Goal: Task Accomplishment & Management: Use online tool/utility

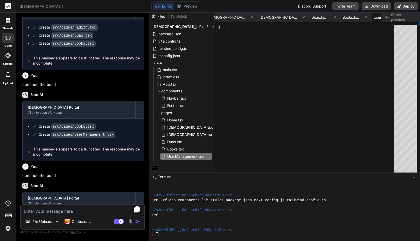
scroll to position [682, 0]
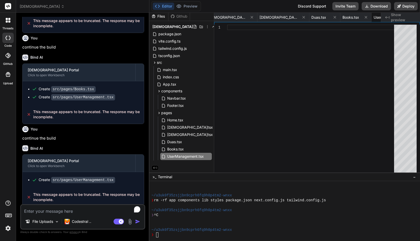
click at [50, 137] on p "continue the build" at bounding box center [83, 138] width 122 height 6
copy div "continue the build"
click at [46, 211] on textarea "To enrich screen reader interactions, please activate Accessibility in Grammarl…" at bounding box center [83, 209] width 124 height 9
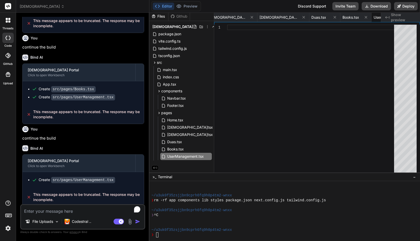
paste textarea "continue the build"
type textarea "continue the build"
type textarea "x"
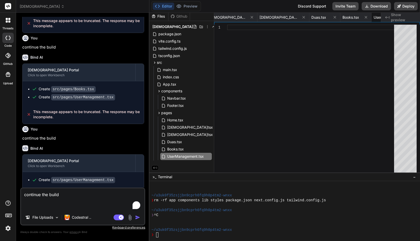
type textarea "continue the build"
type textarea "x"
type textarea "continue the build"
type textarea "x"
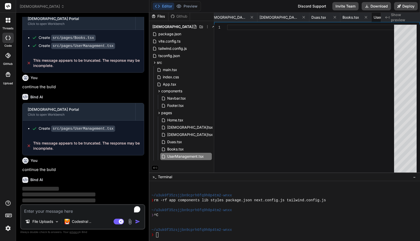
scroll to position [736, 0]
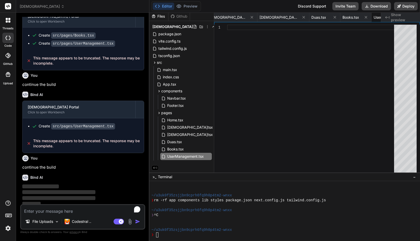
click at [134, 8] on div "[DEMOGRAPHIC_DATA]" at bounding box center [83, 6] width 126 height 5
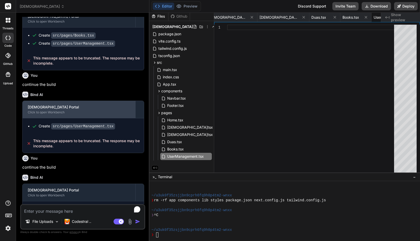
type textarea "x"
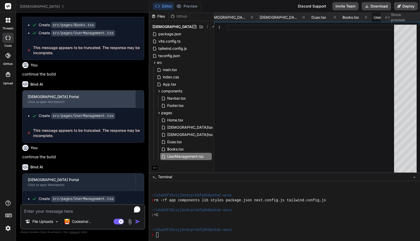
scroll to position [765, 0]
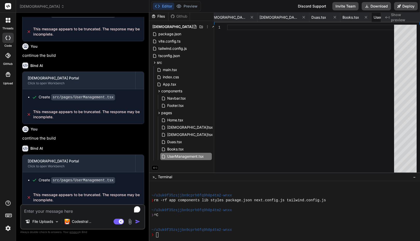
click at [72, 212] on textarea "To enrich screen reader interactions, please activate Accessibility in Grammarl…" at bounding box center [83, 209] width 124 height 9
paste textarea "[URL][PERSON_NAME]"
type textarea "[URL][PERSON_NAME]"
type textarea "x"
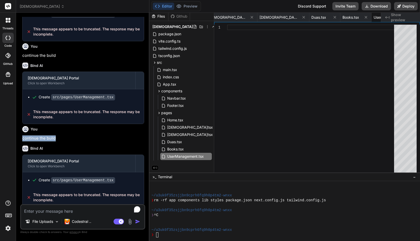
drag, startPoint x: 55, startPoint y: 135, endPoint x: 22, endPoint y: 133, distance: 32.8
click at [22, 135] on p "continue the build" at bounding box center [83, 138] width 122 height 6
copy p "continue the build"
click at [35, 210] on textarea "To enrich screen reader interactions, please activate Accessibility in Grammarl…" at bounding box center [83, 209] width 124 height 9
paste textarea "continue the build"
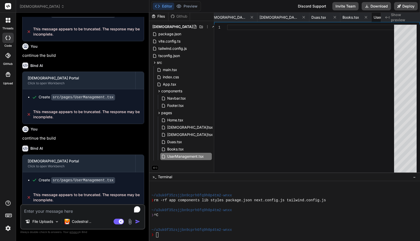
type textarea "continue the build"
type textarea "x"
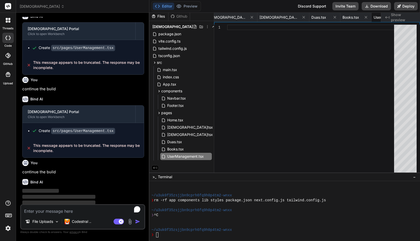
scroll to position [819, 0]
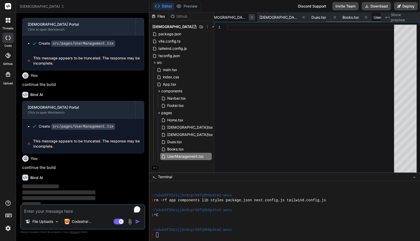
click at [250, 19] on icon at bounding box center [252, 17] width 4 height 4
click at [232, 19] on icon at bounding box center [231, 17] width 4 height 4
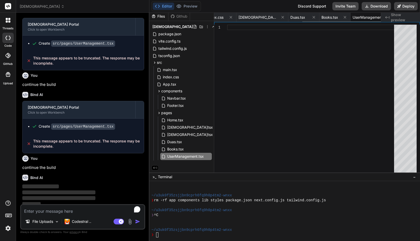
click at [232, 19] on icon at bounding box center [231, 17] width 4 height 4
click at [199, 19] on icon at bounding box center [196, 17] width 4 height 4
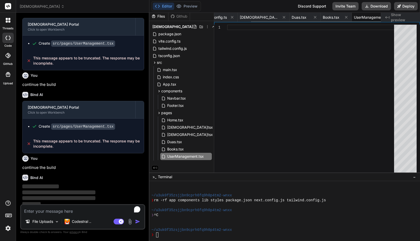
click at [232, 19] on icon at bounding box center [232, 17] width 4 height 4
click at [200, 19] on icon at bounding box center [197, 17] width 4 height 4
click at [232, 19] on span "[DEMOGRAPHIC_DATA]tsx" at bounding box center [235, 17] width 39 height 5
type textarea "export default [DEMOGRAPHIC_DATA];"
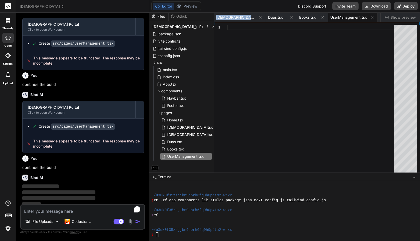
click at [232, 19] on span "[DEMOGRAPHIC_DATA]tsx" at bounding box center [235, 17] width 39 height 5
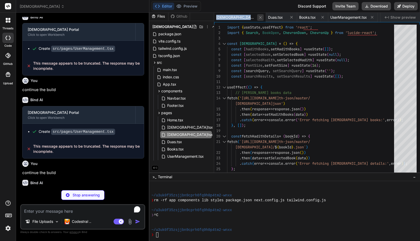
scroll to position [819, 0]
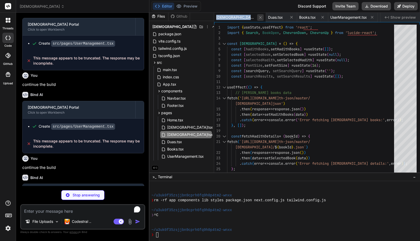
type textarea "x"
click at [258, 18] on icon at bounding box center [260, 17] width 4 height 4
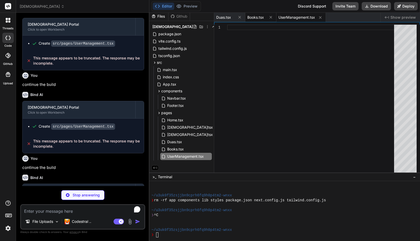
type textarea "x"
click at [254, 17] on span "Books.tsx" at bounding box center [256, 17] width 17 height 5
type textarea "}; export default Books;"
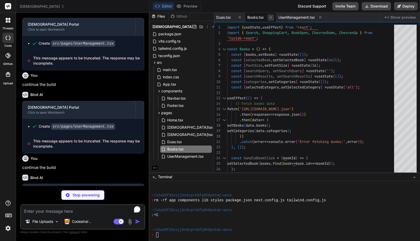
type textarea "x"
click at [271, 16] on icon at bounding box center [271, 17] width 4 height 4
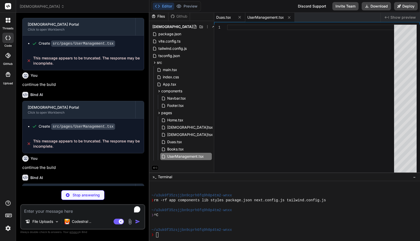
type textarea "x"
click at [227, 17] on span "Duas.tsx" at bounding box center [223, 17] width 15 height 5
type textarea "export default Duas;"
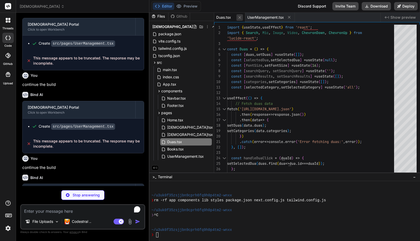
type textarea "x"
click at [239, 18] on icon at bounding box center [240, 17] width 4 height 4
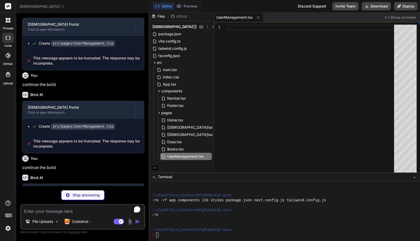
scroll to position [847, 0]
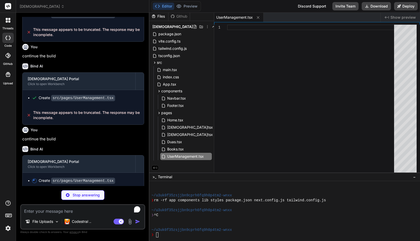
click at [9, 228] on img at bounding box center [8, 228] width 9 height 9
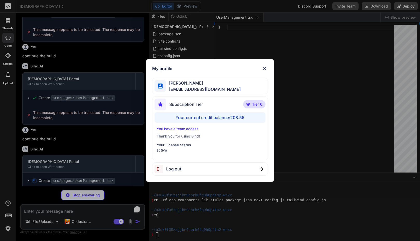
click at [9, 228] on div "My profile [PERSON_NAME] [PERSON_NAME][EMAIL_ADDRESS][DOMAIN_NAME] Subscription…" at bounding box center [210, 120] width 420 height 241
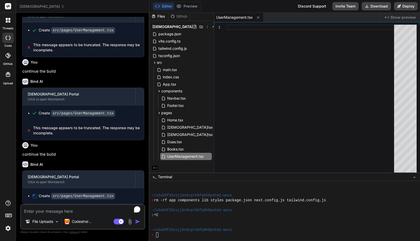
scroll to position [829, 0]
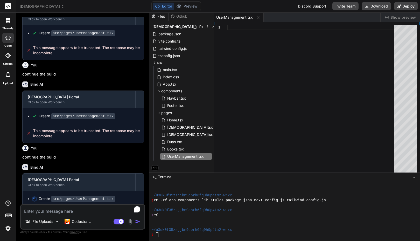
type textarea "x"
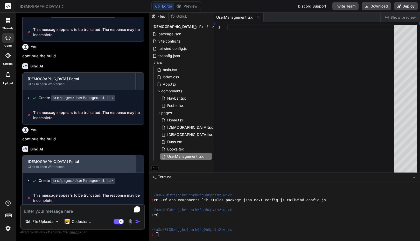
scroll to position [848, 0]
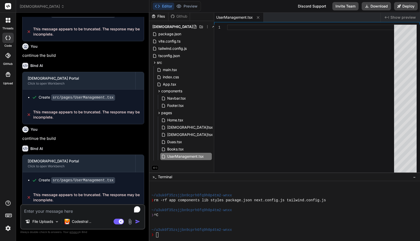
click at [59, 208] on textarea "To enrich screen reader interactions, please activate Accessibility in Grammarl…" at bounding box center [83, 209] width 124 height 9
paste textarea "continue the build"
type textarea "continue the build"
type textarea "x"
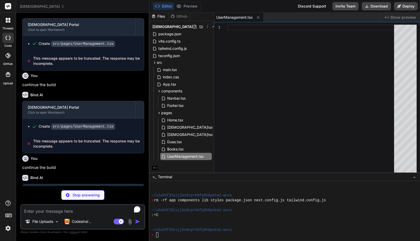
scroll to position [930, 0]
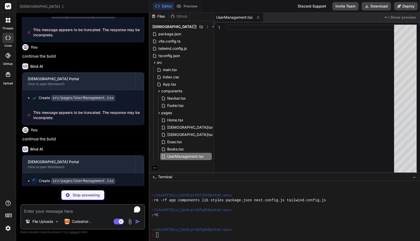
click at [105, 138] on p "continue the build" at bounding box center [83, 139] width 122 height 6
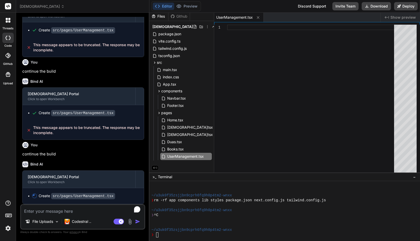
scroll to position [912, 0]
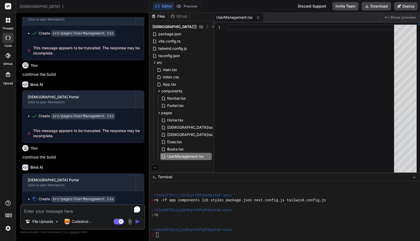
type textarea "x"
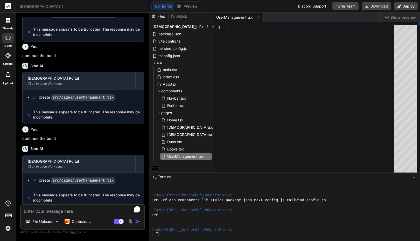
click at [64, 212] on textarea "To enrich screen reader interactions, please activate Accessibility in Grammarl…" at bounding box center [83, 209] width 124 height 9
type textarea "f"
type textarea "x"
type textarea "fi"
type textarea "x"
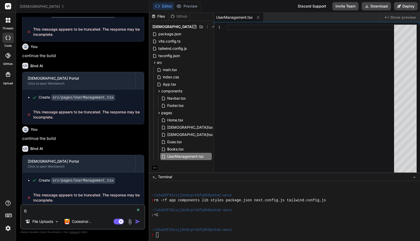
type textarea "fix"
type textarea "x"
type textarea "fix"
type textarea "x"
type textarea "fix t"
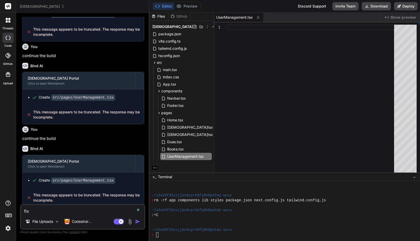
type textarea "x"
type textarea "fix th"
type textarea "x"
type textarea "fix the"
type textarea "x"
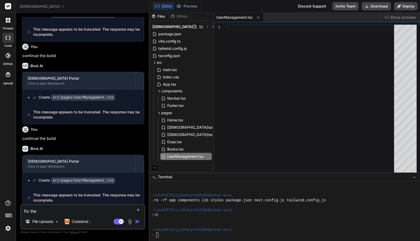
type textarea "fix the"
type textarea "x"
type textarea "fix the i"
type textarea "x"
type textarea "fix the is"
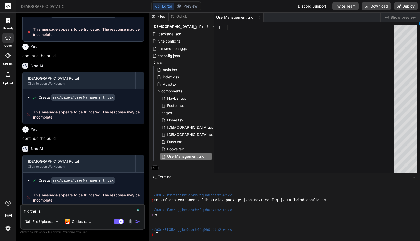
type textarea "x"
type textarea "fix the iss"
type textarea "x"
type textarea "fix the issu"
type textarea "x"
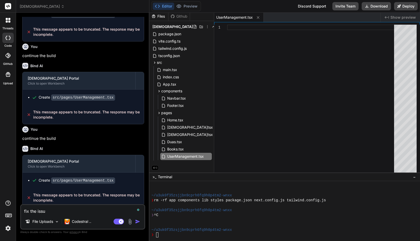
type textarea "fix the issue"
type textarea "x"
type textarea "fix the issue"
type textarea "x"
type textarea "fix the issue a"
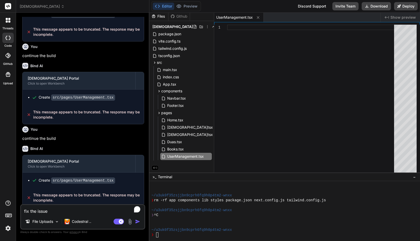
type textarea "x"
type textarea "fix the issue an"
type textarea "x"
type textarea "fix the issue and"
type textarea "x"
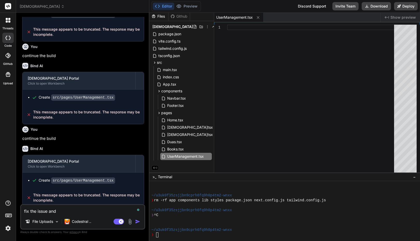
type textarea "fix the issue and"
type textarea "x"
type textarea "fix the issue and c"
type textarea "x"
type textarea "fix the issue and co"
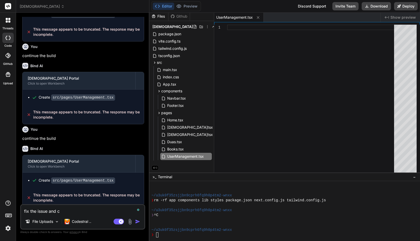
type textarea "x"
type textarea "fix the issue and con"
type textarea "x"
type textarea "fix the issue and cont"
type textarea "x"
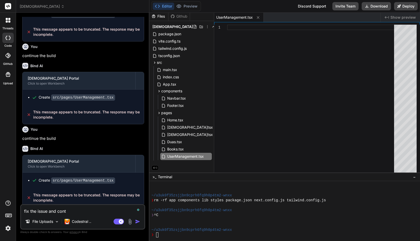
type textarea "fix the issue and [PERSON_NAME]"
type textarea "x"
type textarea "fix the issue and contin"
type textarea "x"
type textarea "fix the issue and continu"
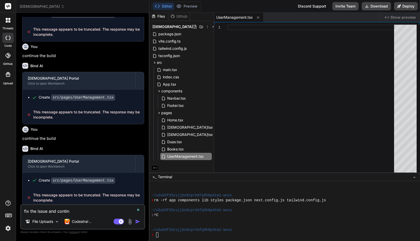
type textarea "x"
type textarea "fix the issue and continue"
type textarea "x"
type textarea "fix the issue and continue"
type textarea "x"
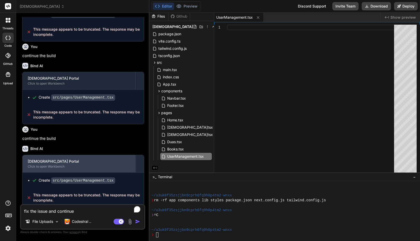
type textarea "fix the issue and continue t"
type textarea "x"
type textarea "fix the issue and continue th"
type textarea "x"
type textarea "fix the issue and continue the"
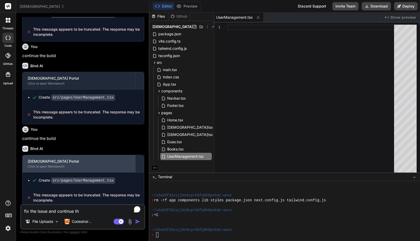
type textarea "x"
type textarea "fix the issue and continue the"
type textarea "x"
type textarea "fix the issue and continue the b"
type textarea "x"
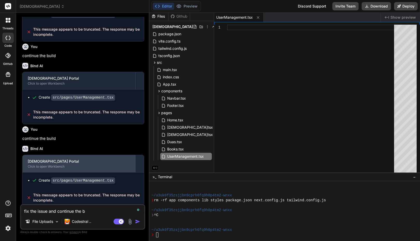
type textarea "fix the issue and continue the bu"
type textarea "x"
type textarea "fix the issue and continue the [PERSON_NAME]"
type textarea "x"
type textarea "fix the issue and continue the buil"
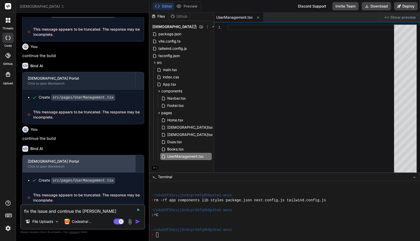
type textarea "x"
type textarea "fix the issue and continue the build"
type textarea "x"
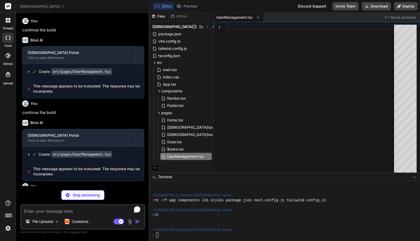
scroll to position [1000, 0]
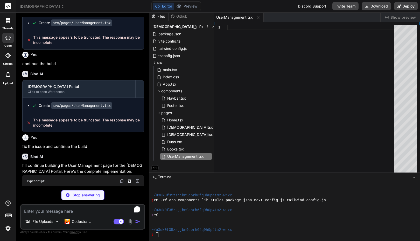
click at [85, 193] on p "Stop answering" at bounding box center [86, 195] width 27 height 5
type textarea "x"
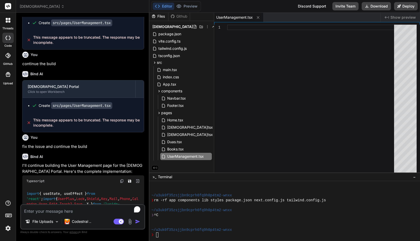
click at [55, 211] on textarea "To enrich screen reader interactions, please activate Accessibility in Grammarl…" at bounding box center [83, 209] width 124 height 9
paste textarea "continue the build"
type textarea "continue the build"
type textarea "x"
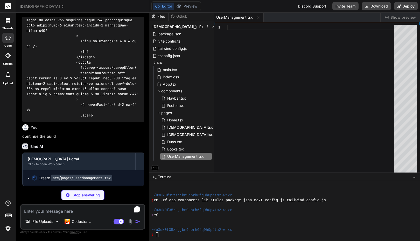
scroll to position [2316, 0]
click at [51, 136] on p "continue the build" at bounding box center [83, 137] width 122 height 6
click at [65, 140] on div "Bind AI [DEMOGRAPHIC_DATA] Portal Click to open Workbench Create src/pages/User…" at bounding box center [83, 162] width 122 height 47
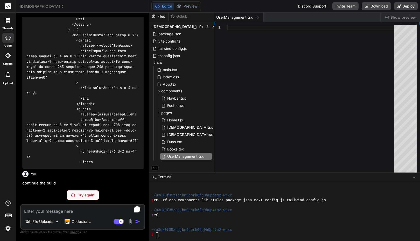
scroll to position [2270, 0]
click at [80, 193] on p "Try again" at bounding box center [86, 195] width 16 height 5
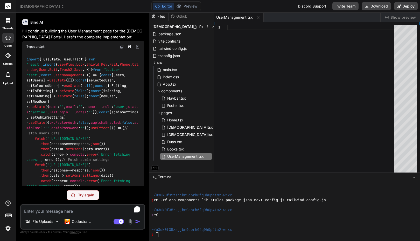
scroll to position [1132, 0]
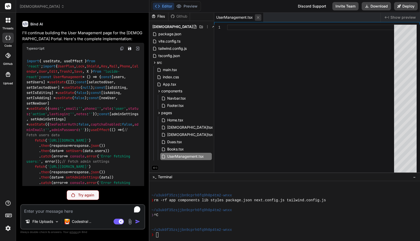
click at [259, 18] on icon at bounding box center [258, 17] width 4 height 4
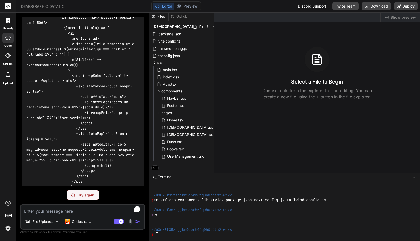
scroll to position [1734, 0]
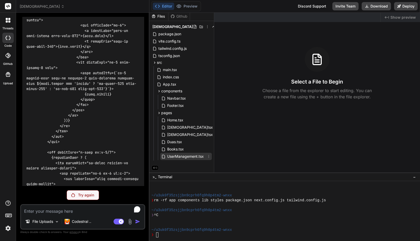
click at [207, 157] on icon at bounding box center [209, 156] width 4 height 4
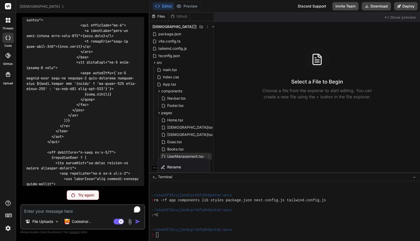
click at [214, 146] on div at bounding box center [284, 127] width 271 height 228
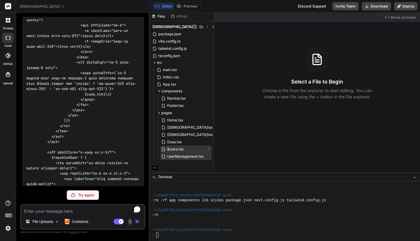
click at [209, 149] on icon at bounding box center [209, 149] width 1 height 3
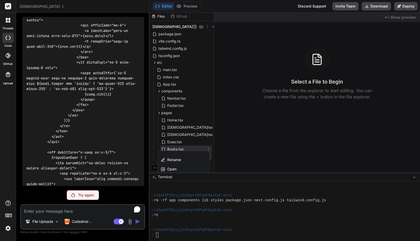
click at [231, 147] on div at bounding box center [284, 127] width 271 height 228
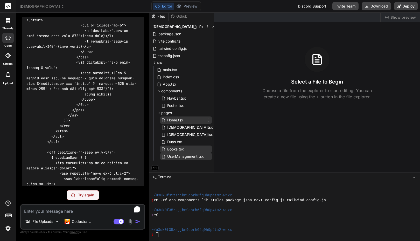
click at [210, 120] on icon at bounding box center [209, 120] width 4 height 4
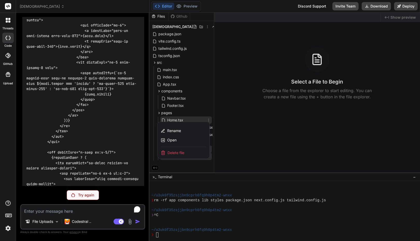
click at [239, 128] on div at bounding box center [284, 127] width 271 height 228
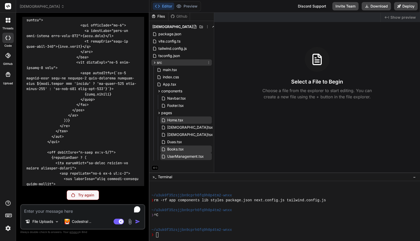
click at [155, 62] on icon at bounding box center [155, 62] width 4 height 4
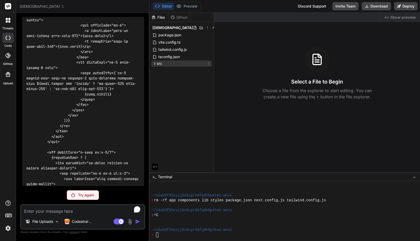
scroll to position [0, 0]
click at [155, 62] on icon at bounding box center [155, 63] width 4 height 4
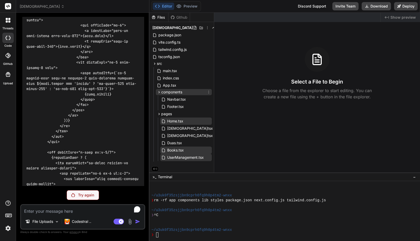
click at [158, 92] on icon at bounding box center [159, 92] width 4 height 4
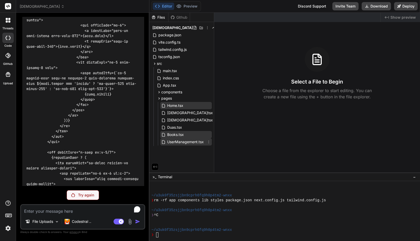
click at [209, 142] on icon at bounding box center [209, 142] width 4 height 4
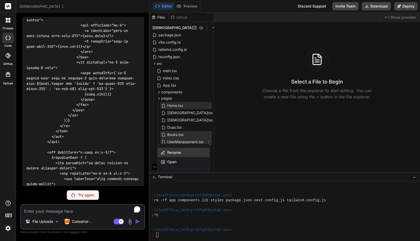
scroll to position [8, 0]
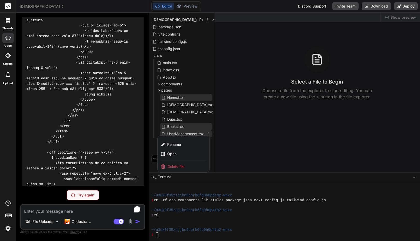
click at [181, 165] on span "Delete file" at bounding box center [176, 166] width 17 height 5
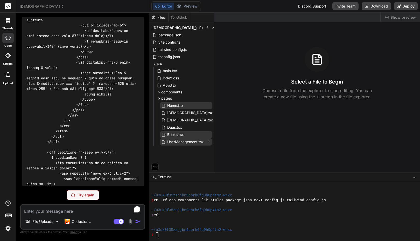
scroll to position [0, 0]
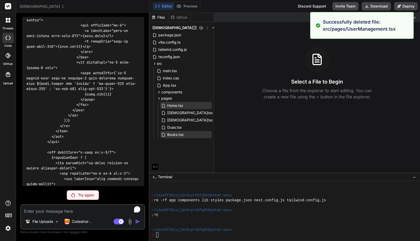
click at [231, 125] on div "Created with Pixso. Show preview Select a File to Begin Choose a file from the …" at bounding box center [317, 93] width 206 height 160
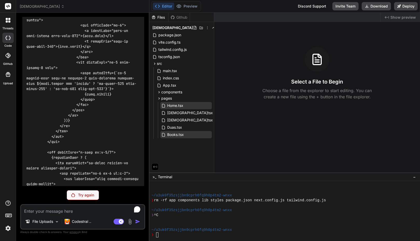
click at [79, 197] on p "Try again" at bounding box center [86, 195] width 16 height 5
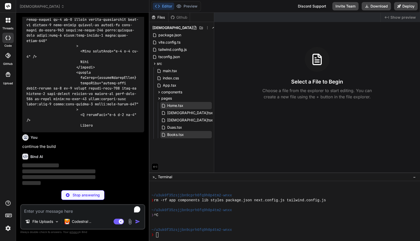
scroll to position [2306, 0]
type textarea "x"
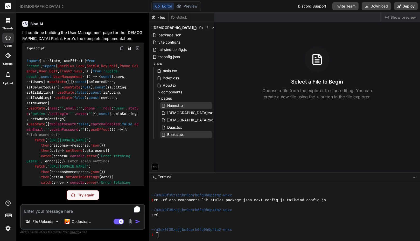
scroll to position [1132, 0]
click at [68, 210] on textarea "To enrich screen reader interactions, please activate Accessibility in Grammarl…" at bounding box center [83, 209] width 124 height 9
type textarea "r"
type textarea "x"
type textarea "re"
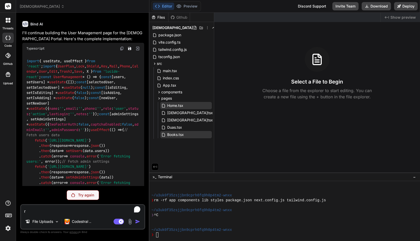
type textarea "x"
type textarea "reb"
type textarea "x"
type textarea "rebu"
type textarea "x"
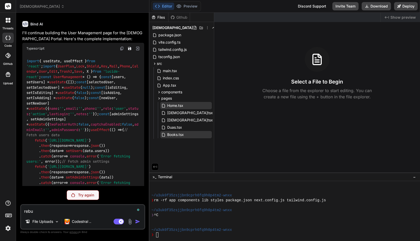
type textarea "rebui"
type textarea "x"
type textarea "rebuid"
type textarea "x"
type textarea "rebuid"
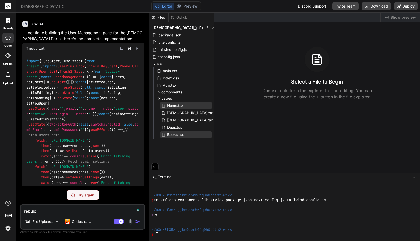
type textarea "x"
type textarea "rebuid t"
type textarea "x"
type textarea "rebuid th"
type textarea "x"
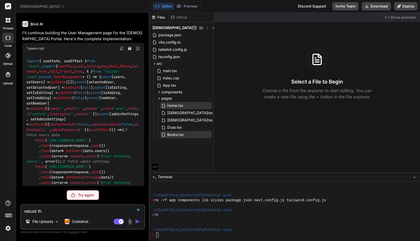
type textarea "rebuid the"
type textarea "x"
type textarea "rebuid the"
type textarea "x"
type textarea "rebuid the u"
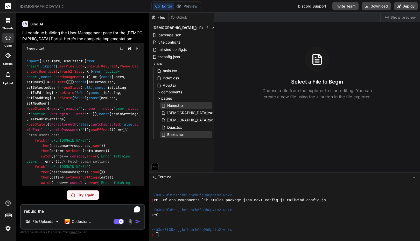
type textarea "x"
type textarea "rebuid the us"
type textarea "x"
type textarea "rebuid the use"
type textarea "x"
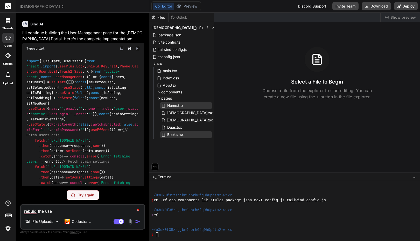
type textarea "rebuid the user"
type textarea "x"
type textarea "rebuid the user"
type textarea "x"
type textarea "rebuid the user m"
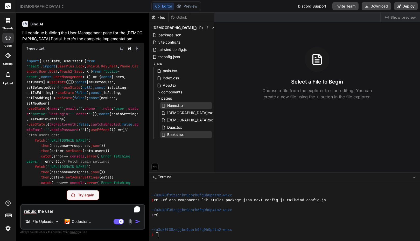
type textarea "x"
type textarea "rebuid the user ma"
type textarea "x"
type textarea "rebuid the user man"
type textarea "x"
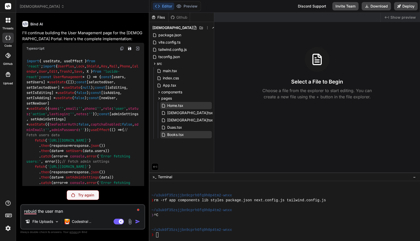
type textarea "rebuid the user mana"
type textarea "x"
type textarea "rebuid the user manag"
type textarea "x"
type textarea "rebuid the user manage"
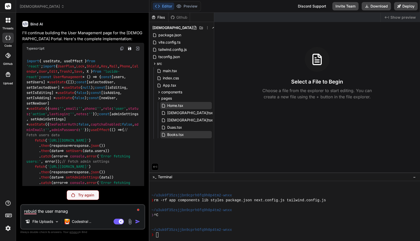
type textarea "x"
type textarea "rebuid the user managem"
type textarea "x"
type textarea "rebuid the user manageme"
type textarea "x"
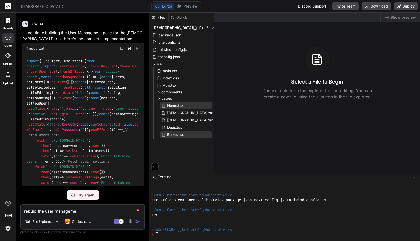
type textarea "rebuid the user managemen"
type textarea "x"
type textarea "rebuid the user management"
type textarea "x"
type textarea "rebuid the user management"
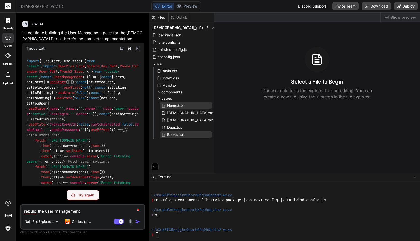
type textarea "x"
type textarea "rebuid the user management p"
type textarea "x"
type textarea "rebuid the user management pa"
type textarea "x"
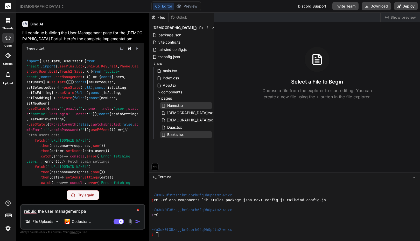
type textarea "rebuid the user management pag"
type textarea "x"
type textarea "rebuid the user management page"
type textarea "x"
type textarea "rebuild the user management page"
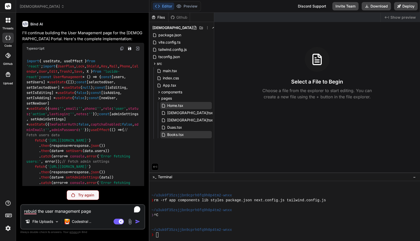
type textarea "x"
type textarea "rebuil d the user management page"
type textarea "x"
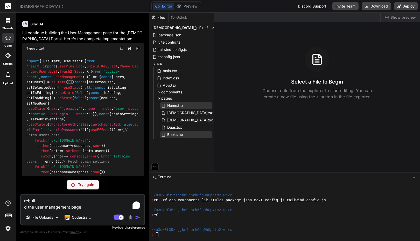
type textarea "rebuild the user management page"
type textarea "x"
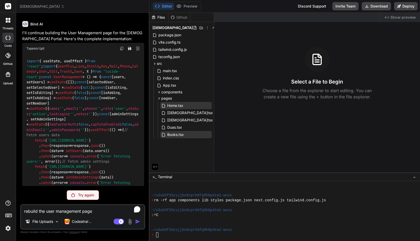
type textarea "rebuil d the user management page"
type textarea "x"
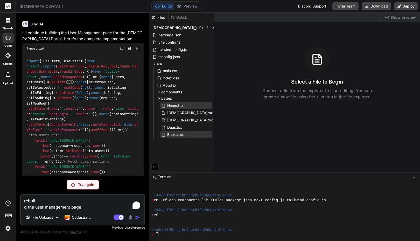
type textarea "rebuild the user management page"
type textarea "x"
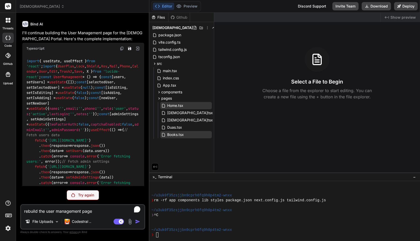
type textarea "x"
paste textarea "rebuild the user management page"
type textarea "rebuild the user management page"
type textarea "x"
type textarea "rebuild the user management page"
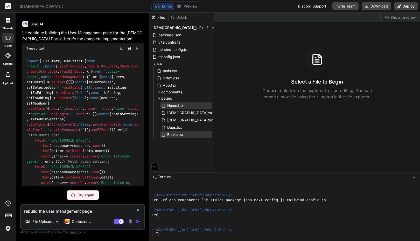
click at [91, 196] on p "Try again" at bounding box center [86, 195] width 16 height 5
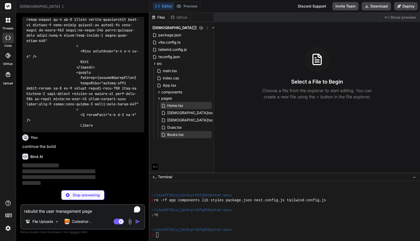
click at [98, 208] on textarea "rebuild the user management page" at bounding box center [83, 209] width 124 height 9
type textarea "x"
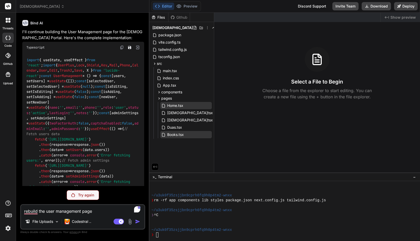
scroll to position [1132, 0]
drag, startPoint x: 98, startPoint y: 208, endPoint x: 23, endPoint y: 210, distance: 75.3
click at [23, 210] on textarea "rebuild the user management page" at bounding box center [83, 209] width 124 height 9
type textarea "x"
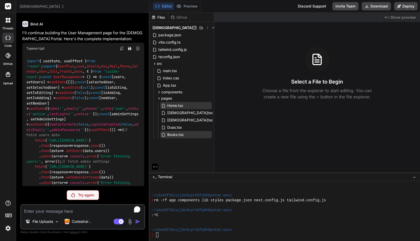
click at [89, 35] on p "I'll continue building the User Management page for the [DEMOGRAPHIC_DATA] Port…" at bounding box center [83, 36] width 122 height 12
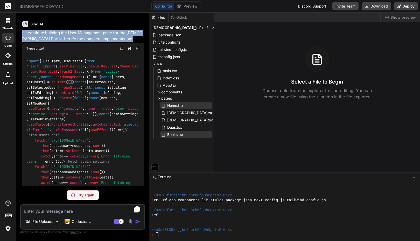
click at [89, 35] on p "I'll continue building the User Management page for the [DEMOGRAPHIC_DATA] Port…" at bounding box center [83, 36] width 122 height 12
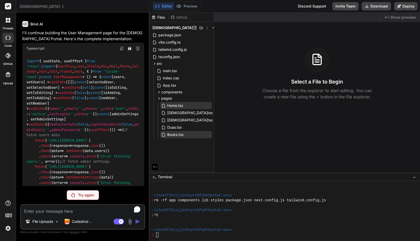
click at [76, 211] on textarea "To enrich screen reader interactions, please activate Accessibility in Grammarl…" at bounding box center [83, 209] width 124 height 9
paste textarea "rebuild the user management page"
type textarea "rebuild the user management page"
type textarea "x"
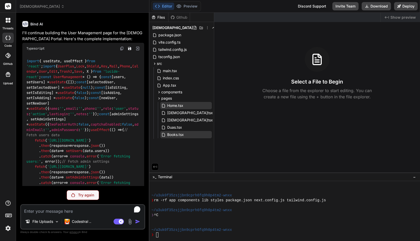
paste textarea "rebuild the user management page"
type textarea "rebuild the user management page"
type textarea "x"
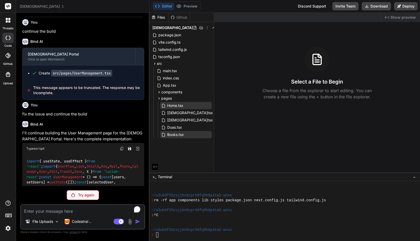
scroll to position [1032, 0]
click at [122, 149] on img at bounding box center [122, 149] width 4 height 4
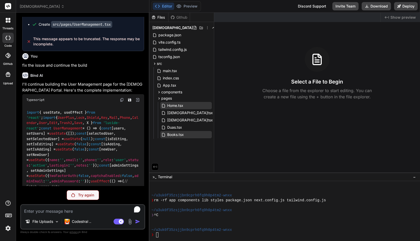
scroll to position [1081, 0]
click at [139, 100] on img at bounding box center [137, 100] width 5 height 5
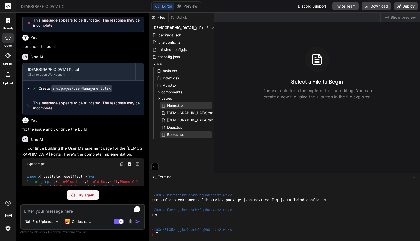
scroll to position [1017, 0]
click at [50, 204] on div "File Uploads Codestral .. Agent Mode. When this toggle is activated, AI automat…" at bounding box center [82, 216] width 125 height 25
click at [48, 211] on textarea "To enrich screen reader interactions, please activate Accessibility in Grammarl…" at bounding box center [83, 209] width 124 height 9
type textarea "b"
type textarea "x"
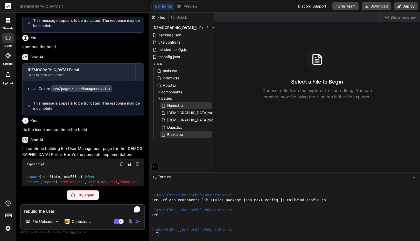
click at [109, 90] on code "src/pages/UserManagement.tsx" at bounding box center [81, 88] width 61 height 7
click at [94, 91] on code "src/pages/UserManagement.tsx" at bounding box center [81, 88] width 61 height 7
drag, startPoint x: 114, startPoint y: 88, endPoint x: 52, endPoint y: 88, distance: 61.8
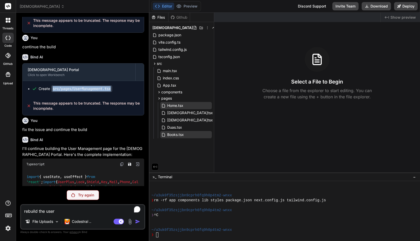
click at [52, 88] on code "src/pages/UserManagement.tsx" at bounding box center [81, 88] width 61 height 7
copy code "src/pages/UserManagement.tsx"
click at [69, 214] on textarea "rebuild the user" at bounding box center [83, 209] width 124 height 9
paste textarea "src/pages/UserManagement.tsx"
click at [46, 213] on textarea "rebuild the src/pages/UserManagement.tsx" at bounding box center [83, 209] width 124 height 9
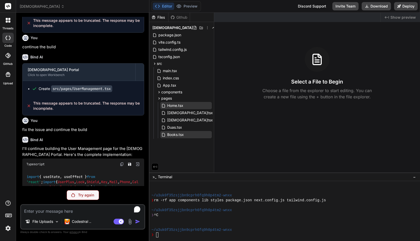
paste textarea "rebuild the page src/pages/UserManagement.tsx"
click at [84, 199] on div "Try again" at bounding box center [83, 195] width 32 height 10
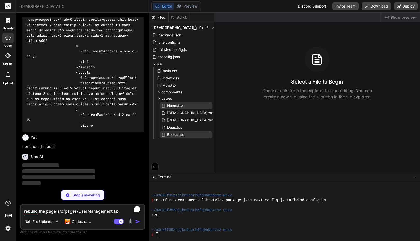
click at [89, 193] on p "Stop answering" at bounding box center [86, 195] width 27 height 5
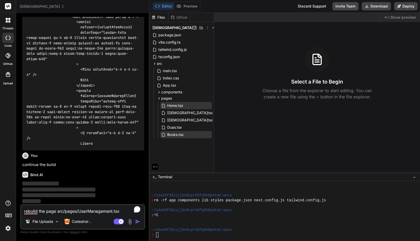
click at [137, 222] on img "button" at bounding box center [137, 221] width 5 height 5
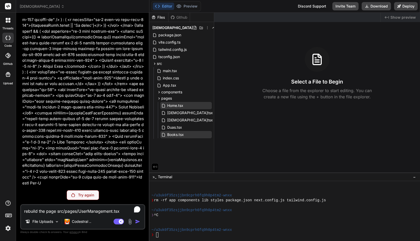
scroll to position [3252, 0]
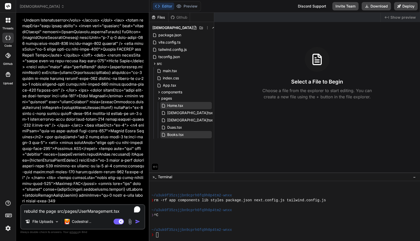
scroll to position [3420, 0]
click at [77, 210] on textarea "rebuild the page src/pages/UserManagement.tsx" at bounding box center [83, 209] width 124 height 9
paste textarea "rebuild the page src/pages/UserManagement.tsx"
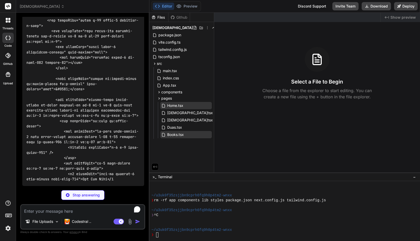
scroll to position [6423, 0]
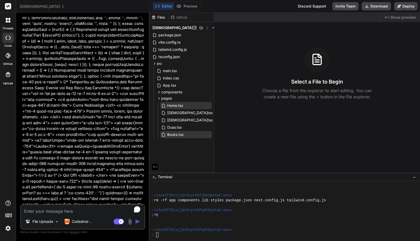
scroll to position [2311, 0]
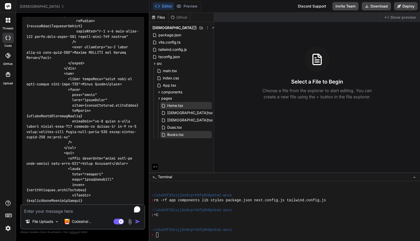
scroll to position [5616, 0]
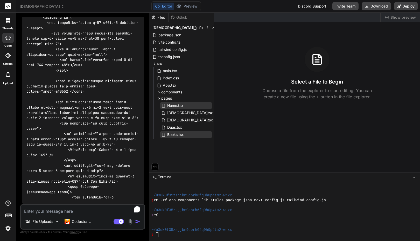
scroll to position [6421, 0]
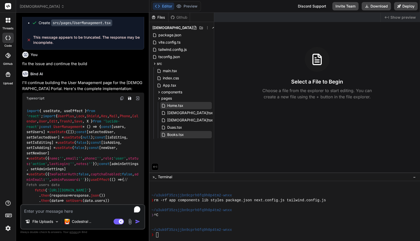
scroll to position [1082, 0]
click at [69, 65] on p "fix the issue and continue the build" at bounding box center [83, 64] width 122 height 6
click at [63, 81] on p "I'll continue building the User Management page for the [DEMOGRAPHIC_DATA] Port…" at bounding box center [83, 86] width 122 height 12
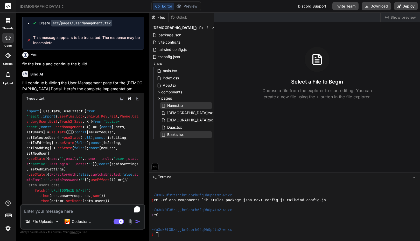
click at [50, 82] on p "I'll continue building the User Management page for the [DEMOGRAPHIC_DATA] Port…" at bounding box center [83, 86] width 122 height 12
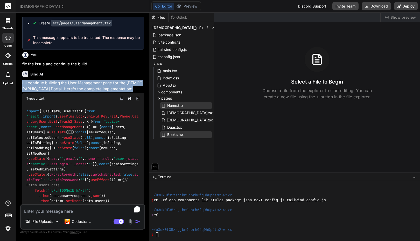
click at [50, 82] on p "I'll continue building the User Management page for the [DEMOGRAPHIC_DATA] Port…" at bounding box center [83, 86] width 122 height 12
click at [55, 88] on p "I'll continue building the User Management page for the [DEMOGRAPHIC_DATA] Port…" at bounding box center [83, 86] width 122 height 12
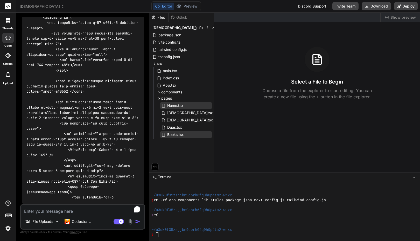
scroll to position [6421, 0]
click at [79, 209] on textarea "To enrich screen reader interactions, please activate Accessibility in Grammarl…" at bounding box center [83, 209] width 124 height 9
click at [135, 220] on img "button" at bounding box center [137, 221] width 5 height 5
click at [94, 210] on textarea "To enrich screen reader interactions, please activate Accessibility in Grammarl…" at bounding box center [83, 209] width 124 height 9
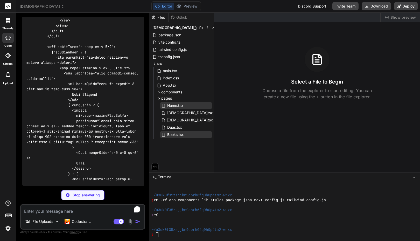
scroll to position [7603, 0]
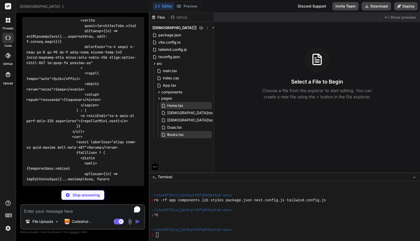
scroll to position [8153, 0]
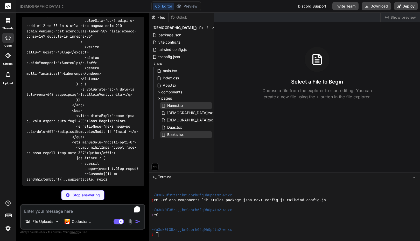
click at [156, 167] on icon at bounding box center [155, 166] width 5 height 5
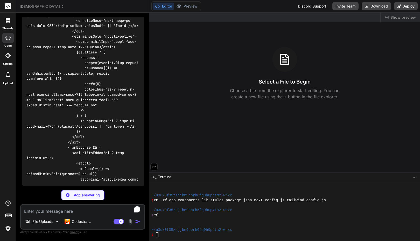
click at [156, 167] on button at bounding box center [153, 166] width 7 height 7
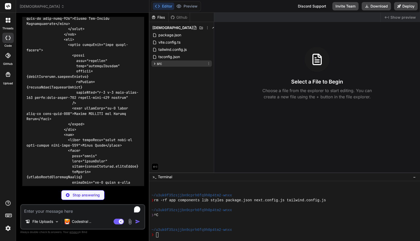
click at [155, 64] on icon at bounding box center [154, 64] width 1 height 2
click at [160, 97] on icon at bounding box center [159, 98] width 4 height 4
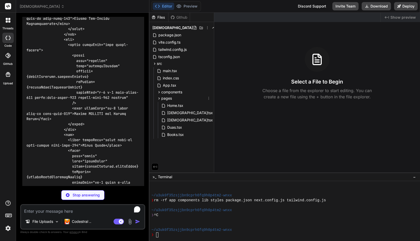
drag, startPoint x: 166, startPoint y: 99, endPoint x: 263, endPoint y: 59, distance: 105.0
click at [263, 59] on div "Select a File to Begin Choose a file from the explorer to start editing. You ca…" at bounding box center [317, 73] width 206 height 53
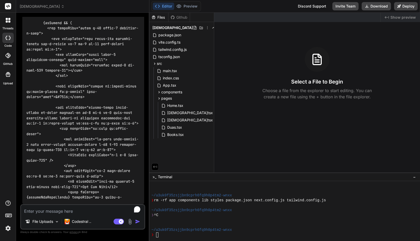
scroll to position [9411, 0]
click at [238, 139] on div "Created with Pixso. Show preview Select a File to Begin Choose a file from the …" at bounding box center [317, 93] width 206 height 160
click at [208, 98] on icon at bounding box center [209, 98] width 4 height 4
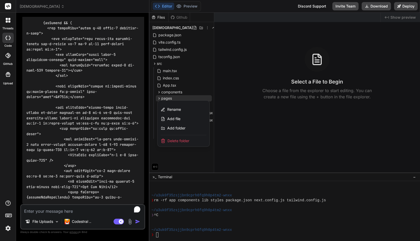
click at [242, 126] on div at bounding box center [284, 127] width 271 height 228
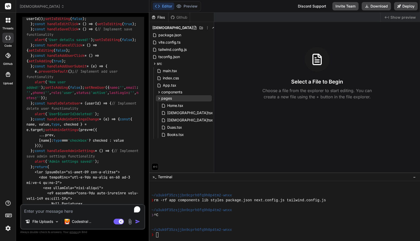
scroll to position [6184, 0]
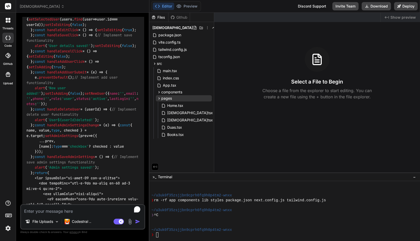
drag, startPoint x: 92, startPoint y: 145, endPoint x: 67, endPoint y: 109, distance: 43.4
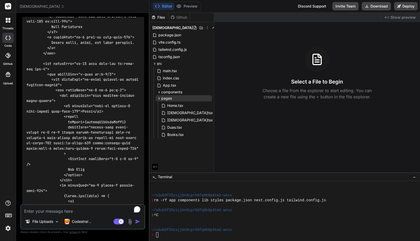
scroll to position [3706, 0]
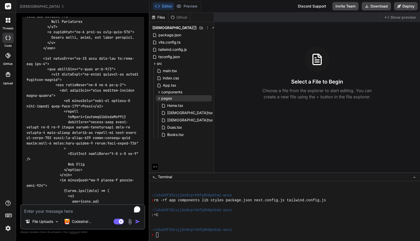
click at [72, 209] on textarea "To enrich screen reader interactions, please activate Accessibility in Grammarl…" at bounding box center [83, 209] width 124 height 9
click at [51, 212] on textarea "Add user" at bounding box center [83, 209] width 124 height 9
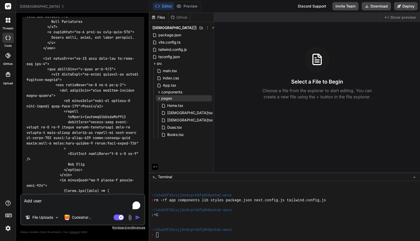
paste textarea "User Management: a. Add a user management system b. Allow users to sign up to s…"
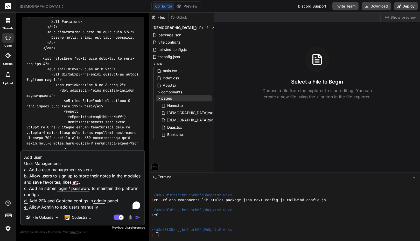
click at [38, 157] on textarea "Add user User Management: a. Add a user management system b. Allow users to sig…" at bounding box center [83, 180] width 124 height 59
click at [98, 162] on textarea "Add User Management features: a. Add a user management system b. Allow users to…" at bounding box center [83, 183] width 124 height 53
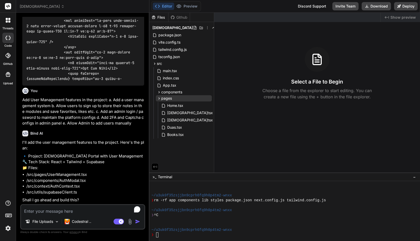
scroll to position [9529, 0]
click at [73, 209] on textarea "To enrich screen reader interactions, please activate Accessibility in Grammarl…" at bounding box center [83, 209] width 124 height 9
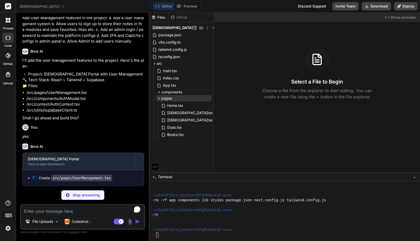
scroll to position [9611, 0]
click at [177, 15] on div "Github" at bounding box center [179, 17] width 21 height 5
click at [159, 17] on div "Files" at bounding box center [158, 17] width 19 height 5
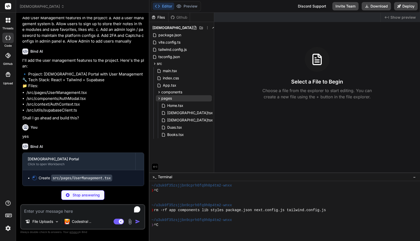
scroll to position [64, 0]
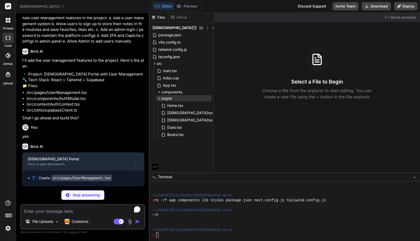
click at [7, 229] on img at bounding box center [8, 228] width 9 height 9
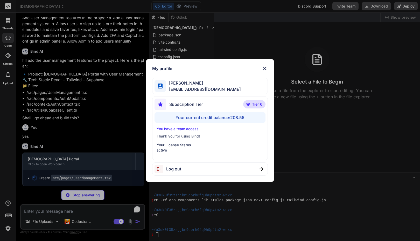
click at [7, 229] on div "My profile [PERSON_NAME] [PERSON_NAME][EMAIL_ADDRESS][DOMAIN_NAME] Subscription…" at bounding box center [210, 120] width 420 height 241
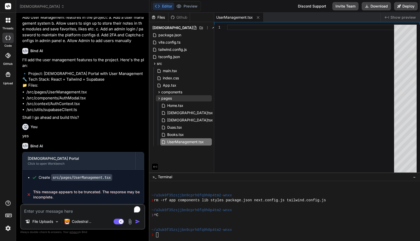
scroll to position [9612, 0]
click at [42, 211] on textarea "To enrich screen reader interactions, please activate Accessibility in Grammarl…" at bounding box center [83, 209] width 124 height 9
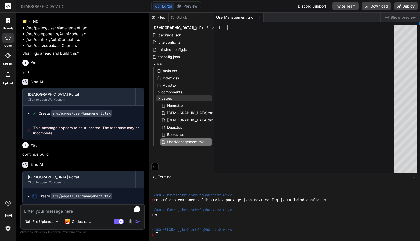
scroll to position [0, 0]
click at [256, 41] on div at bounding box center [312, 100] width 170 height 150
click at [184, 143] on span "UserManagement.tsx" at bounding box center [186, 142] width 38 height 6
click at [160, 98] on icon at bounding box center [159, 98] width 1 height 2
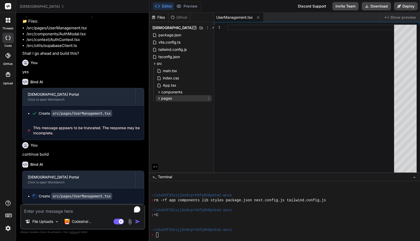
click at [160, 98] on icon at bounding box center [159, 98] width 1 height 2
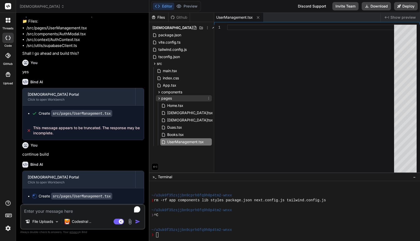
click at [160, 98] on icon at bounding box center [159, 98] width 1 height 2
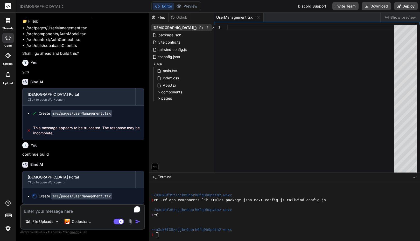
click at [172, 28] on span "[DEMOGRAPHIC_DATA]" at bounding box center [173, 27] width 40 height 5
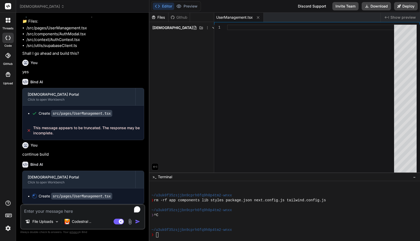
click at [172, 28] on span "[DEMOGRAPHIC_DATA]" at bounding box center [173, 27] width 40 height 5
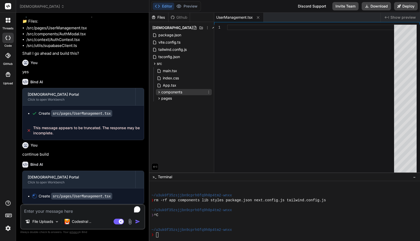
click at [160, 93] on icon at bounding box center [159, 92] width 4 height 4
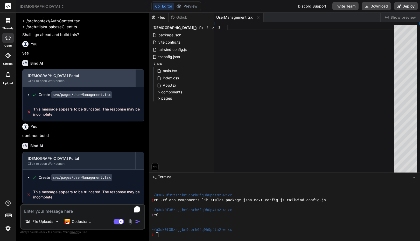
scroll to position [9695, 0]
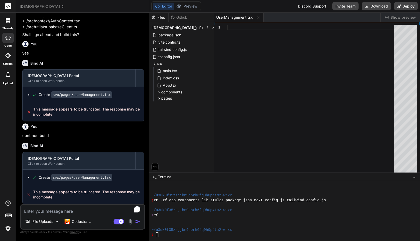
click at [51, 210] on textarea "To enrich screen reader interactions, please activate Accessibility in Grammarl…" at bounding box center [83, 209] width 124 height 9
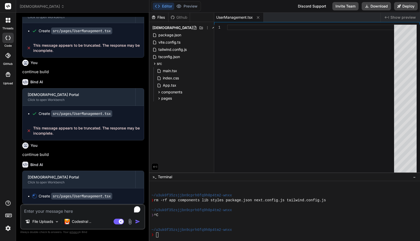
scroll to position [9777, 0]
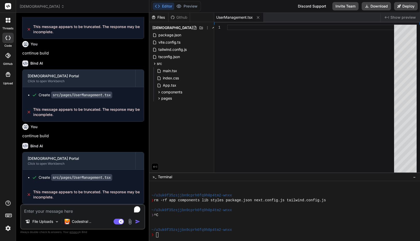
click at [73, 208] on textarea "To enrich screen reader interactions, please activate Accessibility in Grammarl…" at bounding box center [83, 209] width 124 height 9
paste textarea "Build a [DEMOGRAPHIC_DATA] web application and mobile app platform for me with …"
click at [74, 211] on textarea "To enrich screen reader interactions, please activate Accessibility in Grammarl…" at bounding box center [83, 209] width 124 height 9
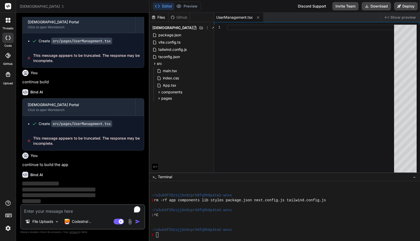
scroll to position [9914, 0]
click at [8, 228] on img at bounding box center [8, 228] width 9 height 9
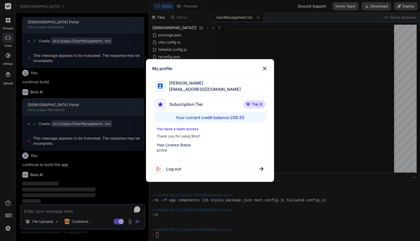
click at [8, 228] on div "My profile [PERSON_NAME] [PERSON_NAME][EMAIL_ADDRESS][DOMAIN_NAME] Subscription…" at bounding box center [210, 120] width 420 height 241
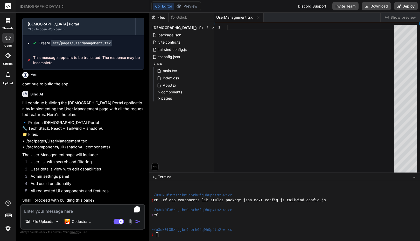
scroll to position [9994, 0]
click at [69, 211] on textarea "To enrich screen reader interactions, please activate Accessibility in Grammarl…" at bounding box center [83, 209] width 124 height 9
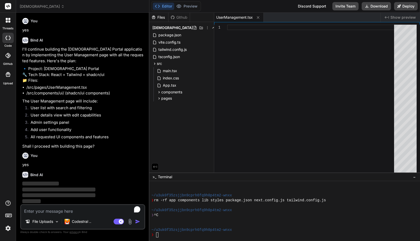
scroll to position [10323, 0]
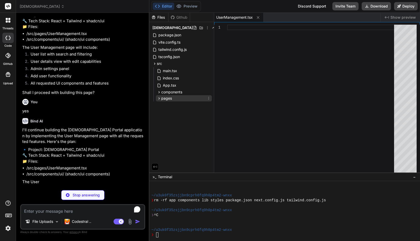
click at [159, 98] on icon at bounding box center [159, 98] width 4 height 4
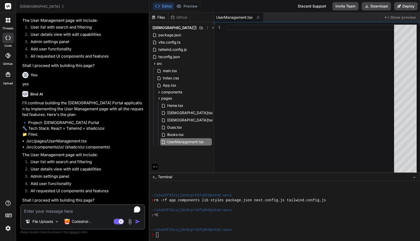
scroll to position [10404, 0]
click at [51, 212] on textarea "To enrich screen reader interactions, please activate Accessibility in Grammarl…" at bounding box center [83, 209] width 124 height 9
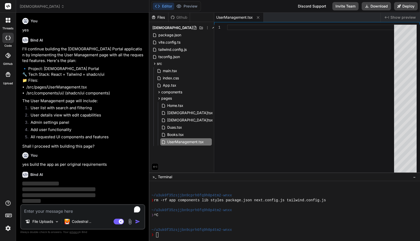
scroll to position [0, 0]
click at [235, 51] on div at bounding box center [312, 100] width 170 height 150
click at [237, 47] on div at bounding box center [312, 100] width 170 height 150
click at [346, 17] on div "UserManagement.tsx" at bounding box center [297, 17] width 166 height 9
click at [287, 56] on div at bounding box center [312, 100] width 170 height 150
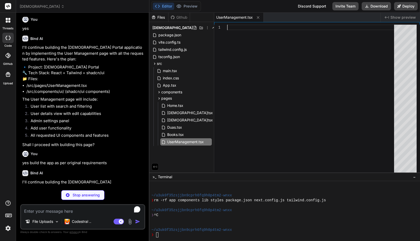
click at [287, 56] on div at bounding box center [312, 100] width 170 height 150
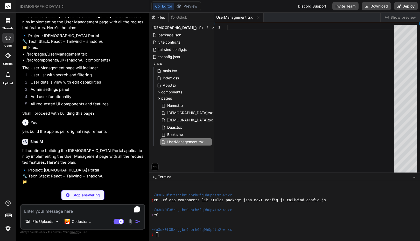
click at [119, 108] on li "All requested UI components and features" at bounding box center [85, 104] width 118 height 7
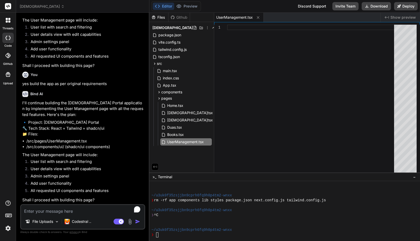
scroll to position [10538, 0]
click at [53, 212] on textarea "To enrich screen reader interactions, please activate Accessibility in Grammarl…" at bounding box center [83, 209] width 124 height 9
click at [33, 211] on textarea "To enrich screen reader interactions, please activate Accessibility in Grammarl…" at bounding box center [83, 209] width 124 height 9
click at [56, 222] on img at bounding box center [57, 222] width 4 height 4
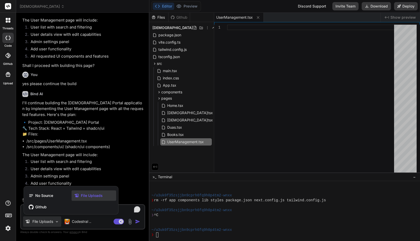
click at [56, 222] on div at bounding box center [210, 120] width 420 height 241
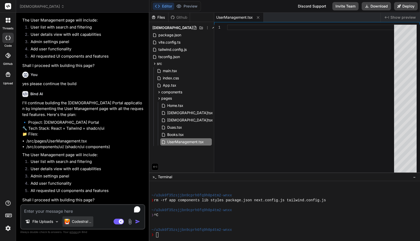
click at [91, 222] on p "Codestral .." at bounding box center [81, 221] width 19 height 5
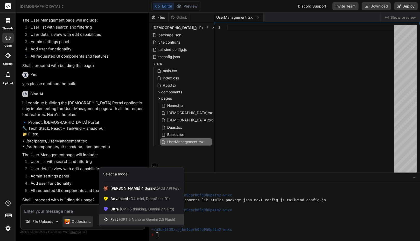
click at [117, 218] on span "Fast (GPT 5 Nano or Gemini 2.5 Flash)" at bounding box center [143, 219] width 65 height 5
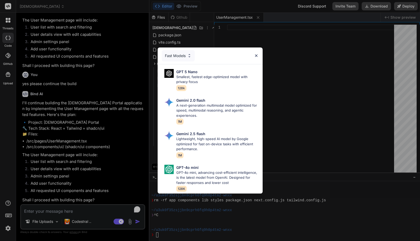
click at [173, 53] on div "Fast Models" at bounding box center [178, 55] width 33 height 11
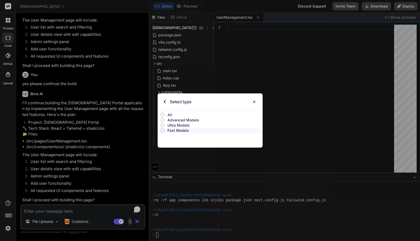
click at [177, 118] on p "Advanced Models" at bounding box center [215, 120] width 95 height 5
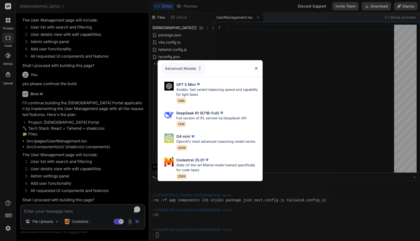
click at [183, 66] on div "Advanced Models" at bounding box center [183, 68] width 43 height 11
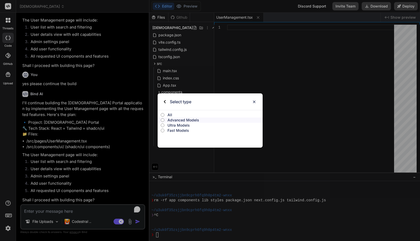
click at [181, 126] on p "Ultra Models" at bounding box center [215, 125] width 95 height 5
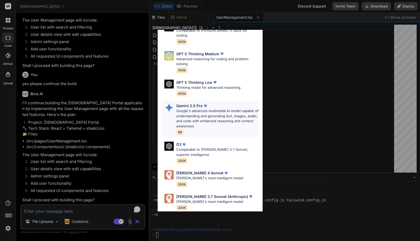
scroll to position [0, 0]
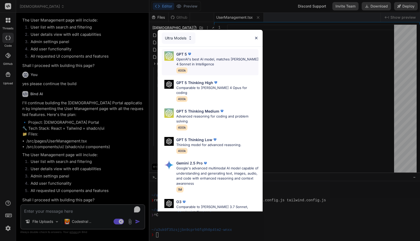
click at [199, 58] on p "OpenAI's best AI model, matches [PERSON_NAME] 4 Sonnet in Intelligence" at bounding box center [217, 62] width 82 height 10
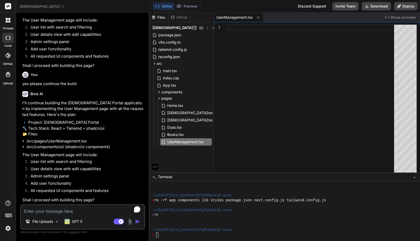
click at [99, 212] on textarea "To enrich screen reader interactions, please activate Accessibility in Grammarl…" at bounding box center [83, 209] width 124 height 9
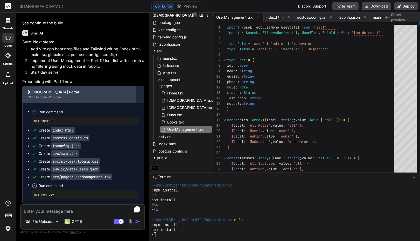
scroll to position [10888, 0]
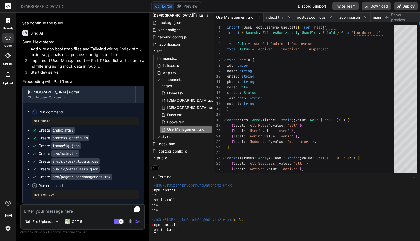
drag, startPoint x: 109, startPoint y: 110, endPoint x: 23, endPoint y: 74, distance: 93.2
copy div "The User Management page will include: User list with search and filtering User…"
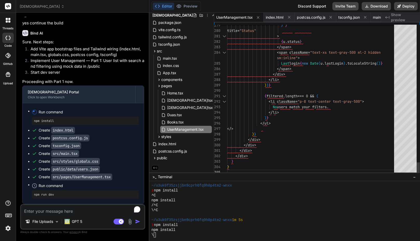
scroll to position [0, 0]
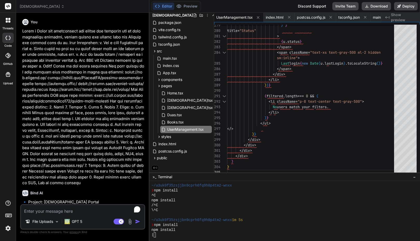
click at [118, 115] on p at bounding box center [83, 107] width 122 height 158
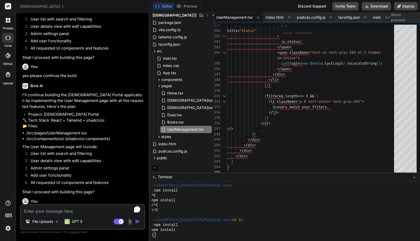
scroll to position [11003, 0]
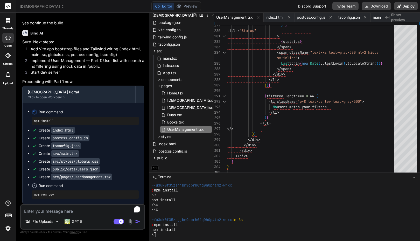
click at [108, 8] on div "[DEMOGRAPHIC_DATA]" at bounding box center [83, 6] width 126 height 5
click at [113, 8] on div "[DEMOGRAPHIC_DATA]" at bounding box center [83, 6] width 126 height 5
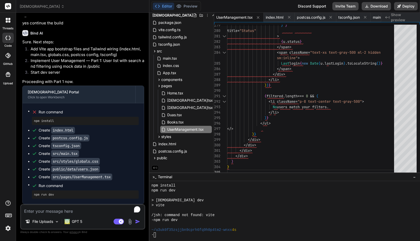
scroll to position [217, 0]
click at [198, 24] on div "package.json" at bounding box center [182, 22] width 60 height 7
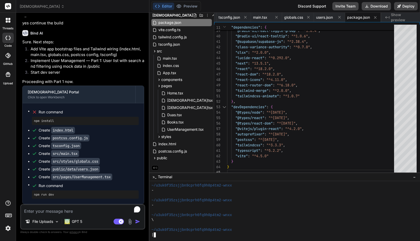
scroll to position [276, 0]
click at [82, 212] on textarea "To enrich screen reader interactions, please activate Accessibility in Grammarl…" at bounding box center [83, 209] width 124 height 9
click at [184, 220] on div "\" at bounding box center [283, 220] width 262 height 5
click at [167, 3] on button "Editor" at bounding box center [164, 6] width 22 height 7
click at [56, 210] on textarea "To enrich screen reader interactions, please activate Accessibility in Grammarl…" at bounding box center [83, 209] width 124 height 9
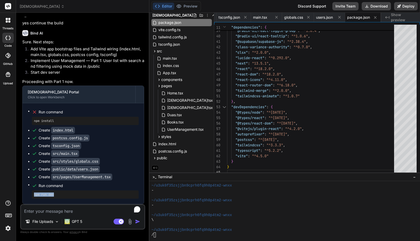
drag, startPoint x: 56, startPoint y: 195, endPoint x: 34, endPoint y: 196, distance: 22.1
click at [34, 196] on div "npm run dev" at bounding box center [85, 194] width 107 height 8
copy pre "npm run dev"
click at [50, 212] on textarea "To enrich screen reader interactions, please activate Accessibility in Grammarl…" at bounding box center [83, 209] width 124 height 9
paste textarea "npm run dev"
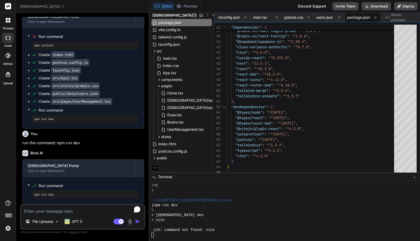
scroll to position [335, 0]
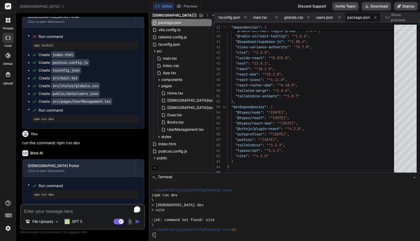
click at [131, 9] on div "[DEMOGRAPHIC_DATA]" at bounding box center [83, 6] width 126 height 5
click at [157, 84] on icon at bounding box center [159, 86] width 4 height 4
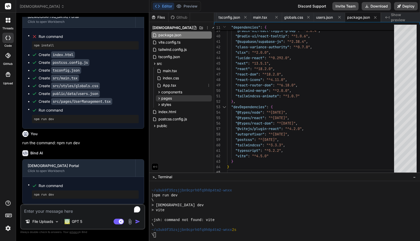
scroll to position [0, 0]
click at [170, 143] on div "Files Github islamic_portal package.json vite.config.ts tailwind.config.js tsco…" at bounding box center [181, 93] width 65 height 160
click at [166, 6] on button "Editor" at bounding box center [164, 6] width 22 height 7
click at [73, 211] on textarea "To enrich screen reader interactions, please activate Accessibility in Grammarl…" at bounding box center [83, 209] width 124 height 9
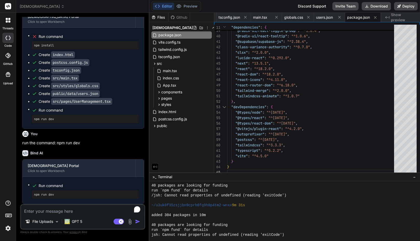
scroll to position [414, 0]
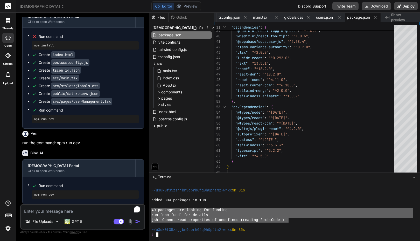
drag, startPoint x: 289, startPoint y: 221, endPoint x: 148, endPoint y: 210, distance: 140.8
click at [148, 210] on div "[DEMOGRAPHIC_DATA] Created with Pixso. Bind AI Web Search Created with Pixso. C…" at bounding box center [218, 120] width 404 height 241
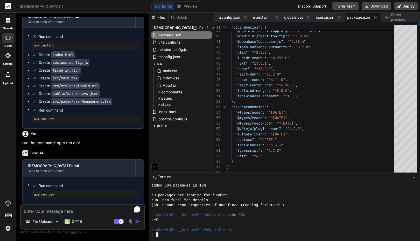
click at [71, 208] on textarea "To enrich screen reader interactions, please activate Accessibility in Grammarl…" at bounding box center [83, 209] width 124 height 9
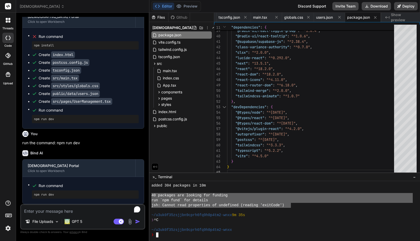
drag, startPoint x: 152, startPoint y: 196, endPoint x: 291, endPoint y: 207, distance: 140.3
click at [71, 210] on textarea "To enrich screen reader interactions, please activate Accessibility in Grammarl…" at bounding box center [83, 209] width 124 height 9
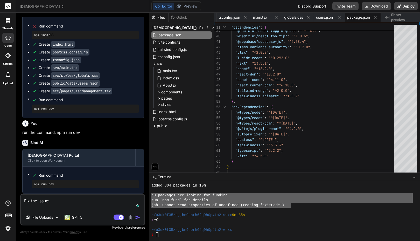
paste textarea "40 packages are looking for funding run `npm fund` for details jsh: Cannot read…"
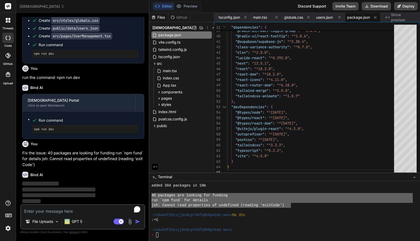
scroll to position [11144, 0]
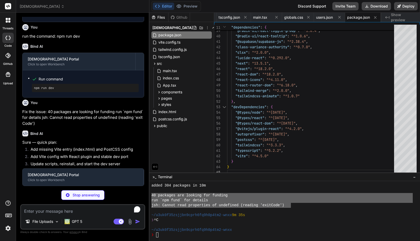
click at [247, 5] on div "Editor Preview Disabled until preview for your project is generated Discord Sup…" at bounding box center [284, 6] width 271 height 13
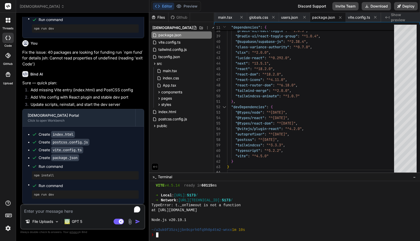
scroll to position [1627, 0]
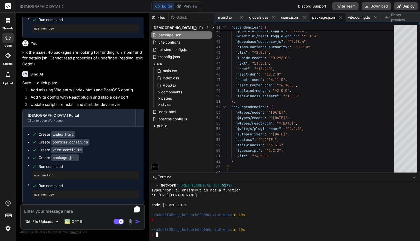
drag, startPoint x: 163, startPoint y: 191, endPoint x: 183, endPoint y: 208, distance: 26.1
click at [183, 208] on div at bounding box center [283, 210] width 262 height 5
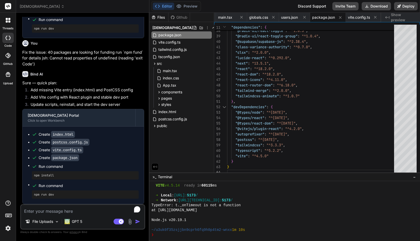
scroll to position [1611, 0]
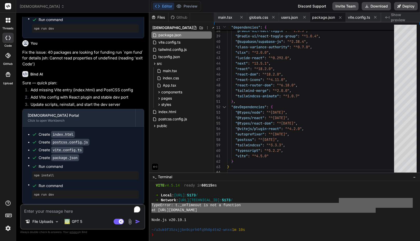
drag, startPoint x: 377, startPoint y: 210, endPoint x: 339, endPoint y: 201, distance: 38.7
click at [339, 201] on div "VITE v4.5.14 ready in 60115 ms ➜ Local : [URL]: 5173 / ➜ Network : [URL][TECHNI…" at bounding box center [283, 210] width 262 height 54
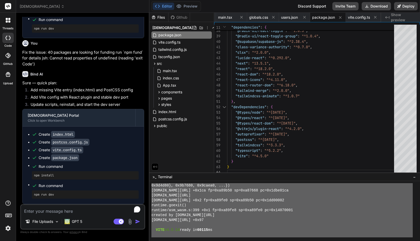
scroll to position [1617, 0]
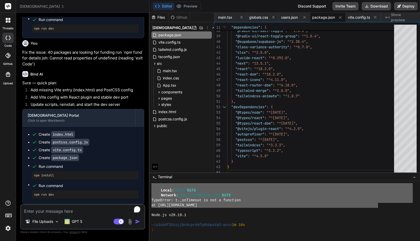
drag, startPoint x: 152, startPoint y: 196, endPoint x: 379, endPoint y: 207, distance: 227.3
click at [64, 210] on textarea "To enrich screen reader interactions, please activate Accessibility in Grammarl…" at bounding box center [83, 209] width 124 height 9
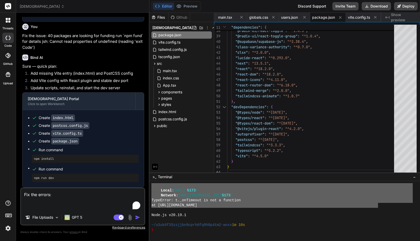
paste textarea "fatal error: too many writes on closed pipe goroutine 6 [running]: runtime.thro…"
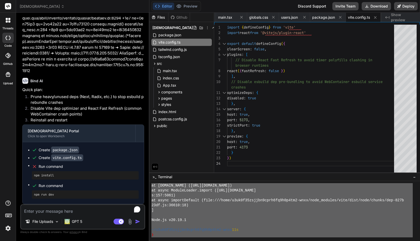
scroll to position [1883, 0]
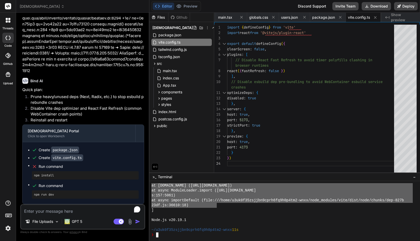
drag, startPoint x: 155, startPoint y: 206, endPoint x: 216, endPoint y: 207, distance: 61.2
click at [70, 209] on textarea "To enrich screen reader interactions, please activate Accessibility in Grammarl…" at bounding box center [83, 209] width 124 height 9
click at [70, 211] on textarea "fix the erorr" at bounding box center [83, 209] width 124 height 9
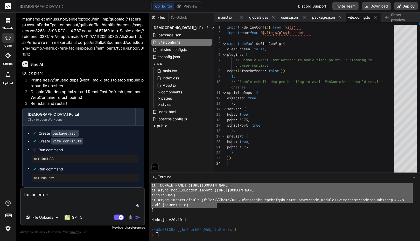
paste textarea "LORE i1.2.05 dolor si 5867 am ➜ Conse: adip://elitseddo:0902/ ➜ Eiusmod: temp:/…"
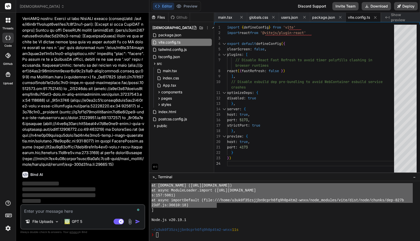
scroll to position [12397, 0]
click at [108, 8] on div "[DEMOGRAPHIC_DATA]" at bounding box center [83, 6] width 126 height 5
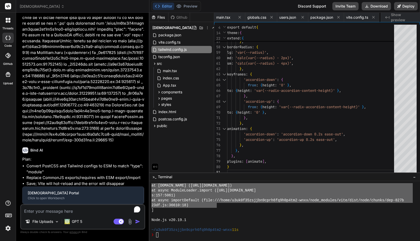
scroll to position [0, 199]
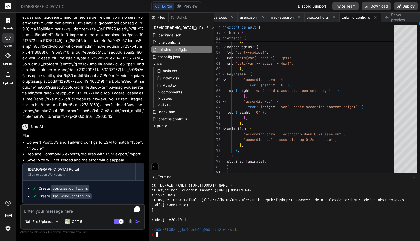
click at [193, 197] on div "s:157:5061)" at bounding box center [283, 195] width 262 height 5
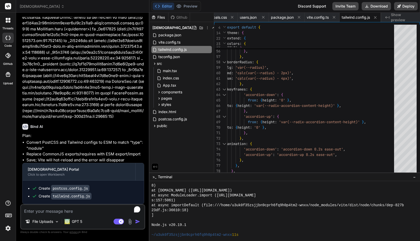
scroll to position [1883, 0]
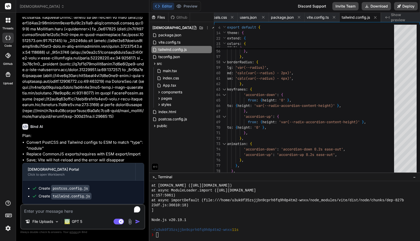
click at [237, 217] on div at bounding box center [283, 215] width 262 height 5
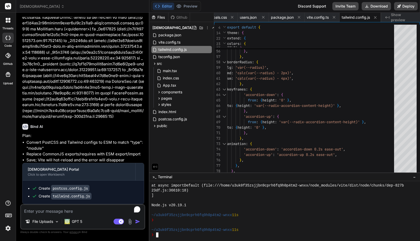
scroll to position [1898, 0]
click at [63, 182] on div "Create postcss.config.js Create tailwind.config.js" at bounding box center [83, 192] width 121 height 23
click at [54, 210] on textarea "To enrich screen reader interactions, please activate Accessibility in Grammarl…" at bounding box center [83, 209] width 124 height 9
click at [52, 209] on textarea "To enrich screen reader interactions, please activate Accessibility in Grammarl…" at bounding box center [83, 209] width 124 height 9
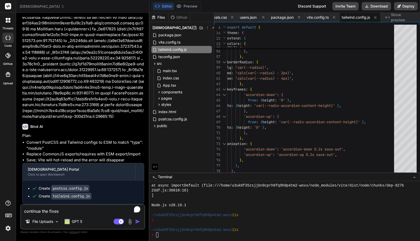
click at [137, 220] on img "button" at bounding box center [137, 221] width 5 height 5
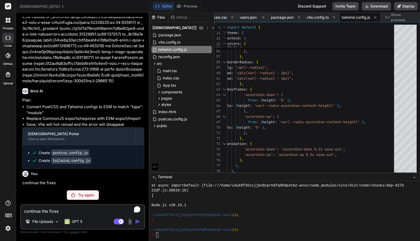
scroll to position [12504, 0]
click at [82, 194] on p "Try again" at bounding box center [86, 195] width 16 height 5
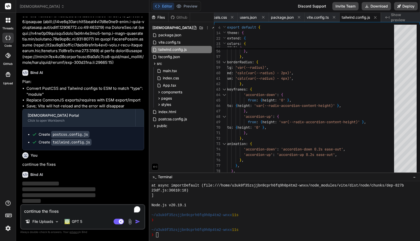
scroll to position [12523, 0]
